Goal: Task Accomplishment & Management: Use online tool/utility

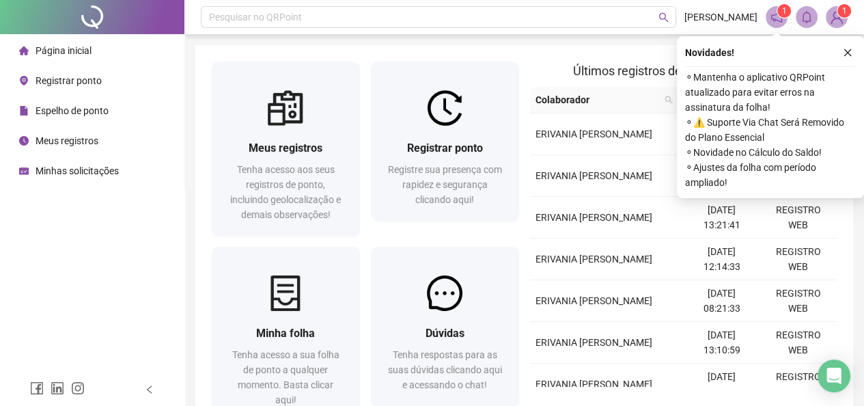
click at [454, 175] on span "Registre sua presença com rapidez e segurança clicando aqui!" at bounding box center [445, 184] width 114 height 41
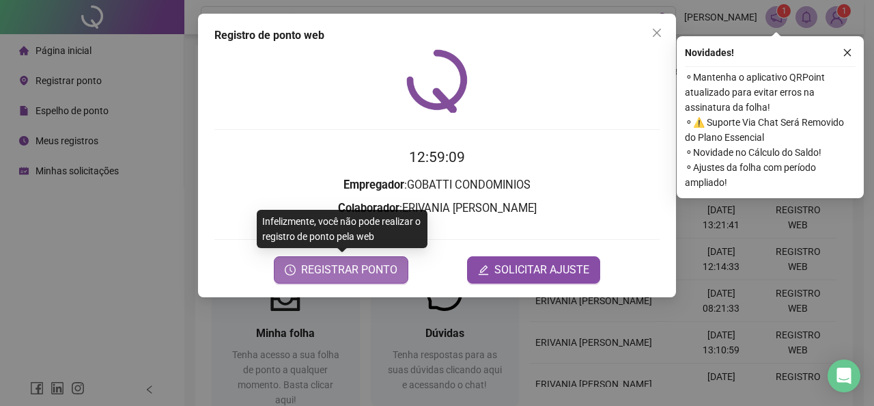
click at [339, 274] on span "REGISTRAR PONTO" at bounding box center [349, 270] width 96 height 16
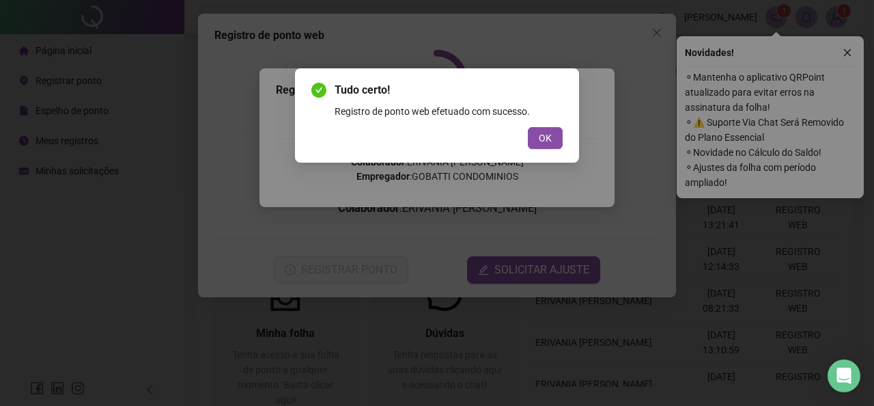
drag, startPoint x: 553, startPoint y: 136, endPoint x: 585, endPoint y: 129, distance: 32.2
click at [557, 135] on button "OK" at bounding box center [545, 138] width 35 height 22
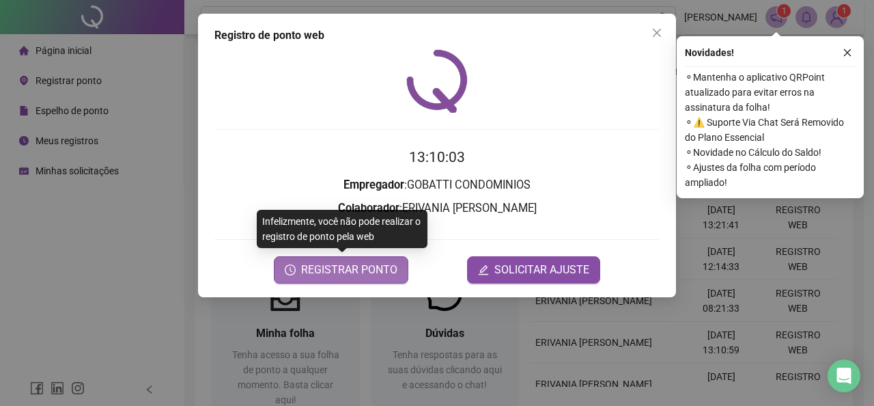
click at [378, 274] on span "REGISTRAR PONTO" at bounding box center [349, 270] width 96 height 16
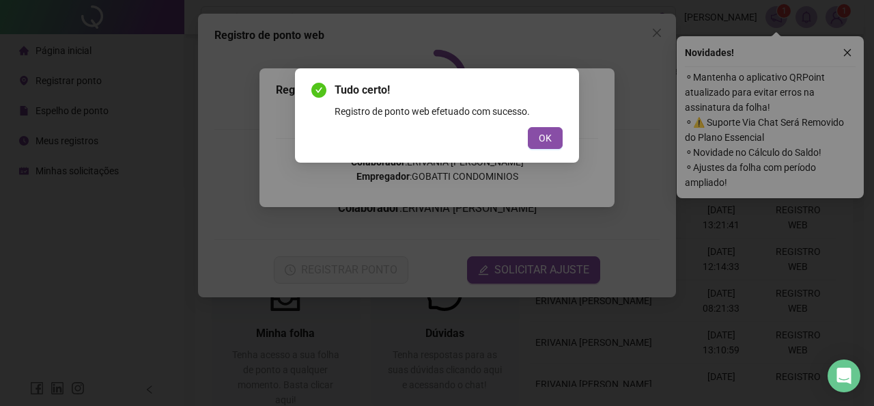
drag, startPoint x: 552, startPoint y: 137, endPoint x: 626, endPoint y: 68, distance: 101.0
click at [559, 133] on button "OK" at bounding box center [545, 138] width 35 height 22
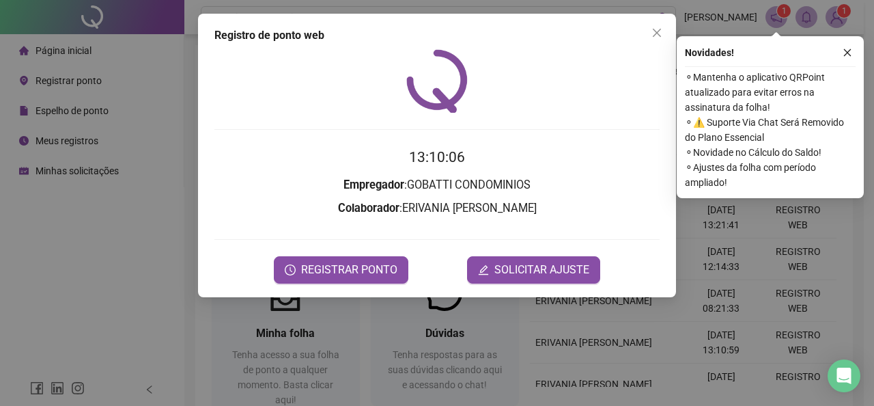
click at [657, 31] on icon "close" at bounding box center [657, 32] width 11 height 11
